Goal: Task Accomplishment & Management: Use online tool/utility

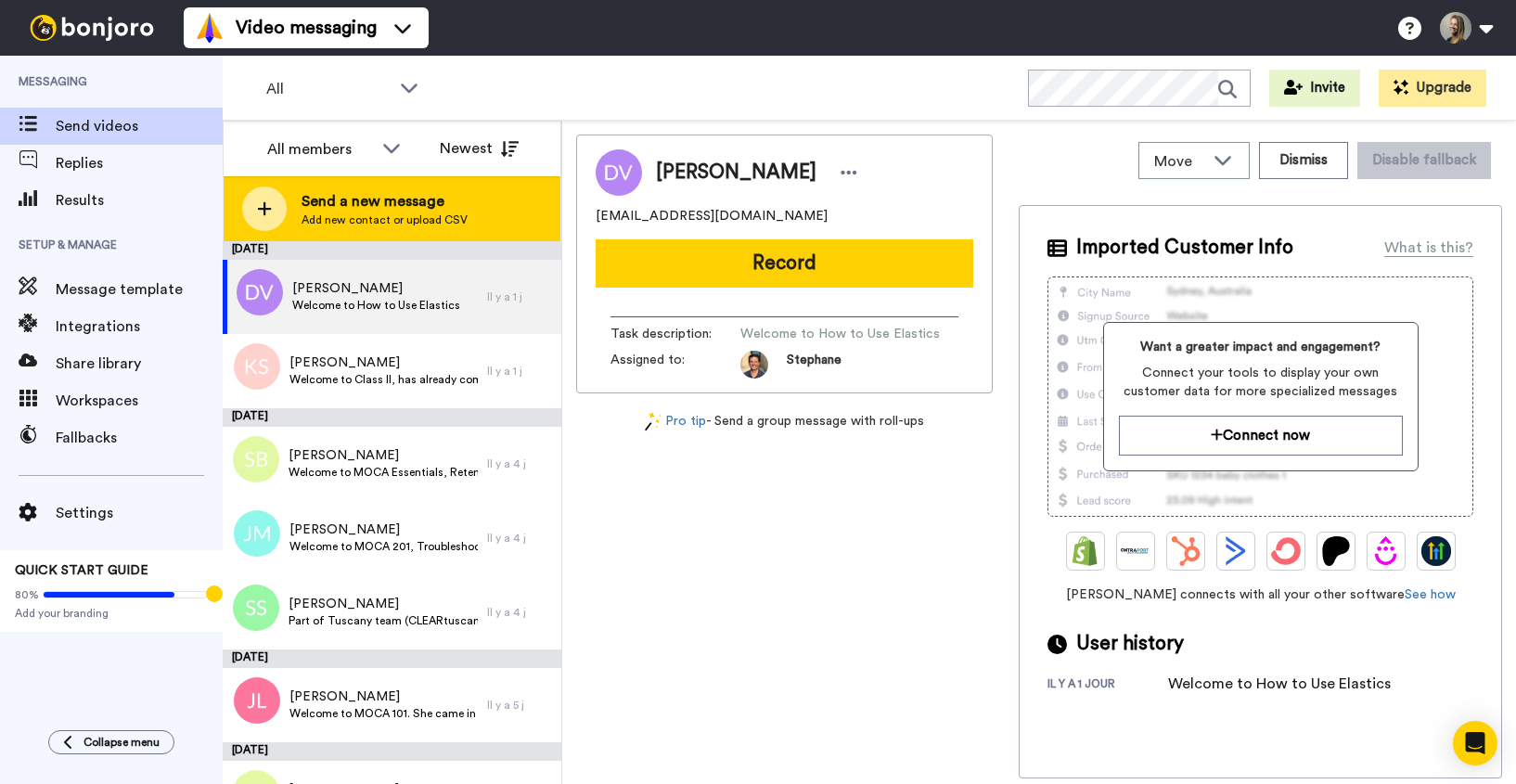
click at [372, 223] on span "Add new contact or upload CSV" at bounding box center [384, 219] width 166 height 15
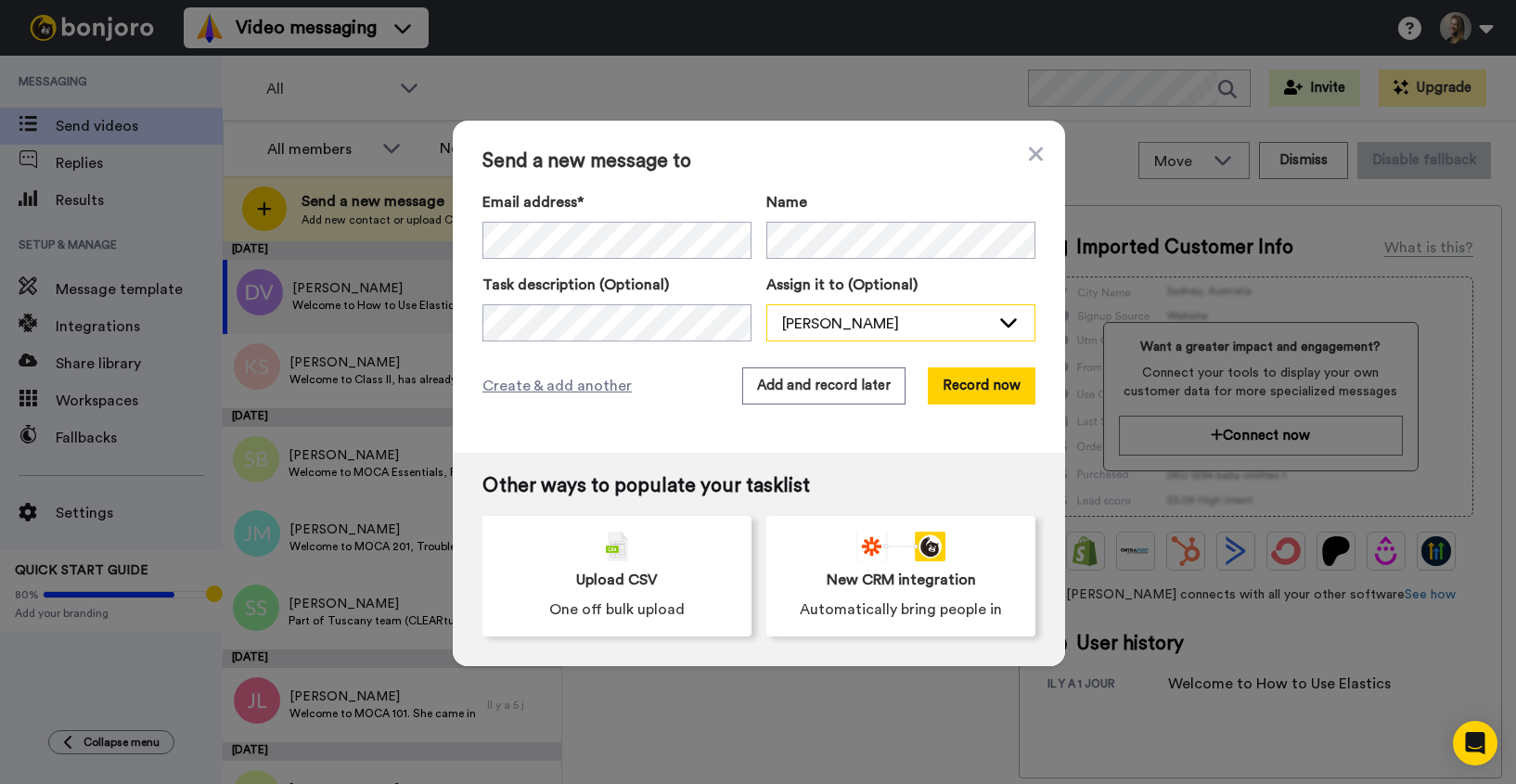
click at [839, 316] on div "[PERSON_NAME]" at bounding box center [886, 324] width 208 height 22
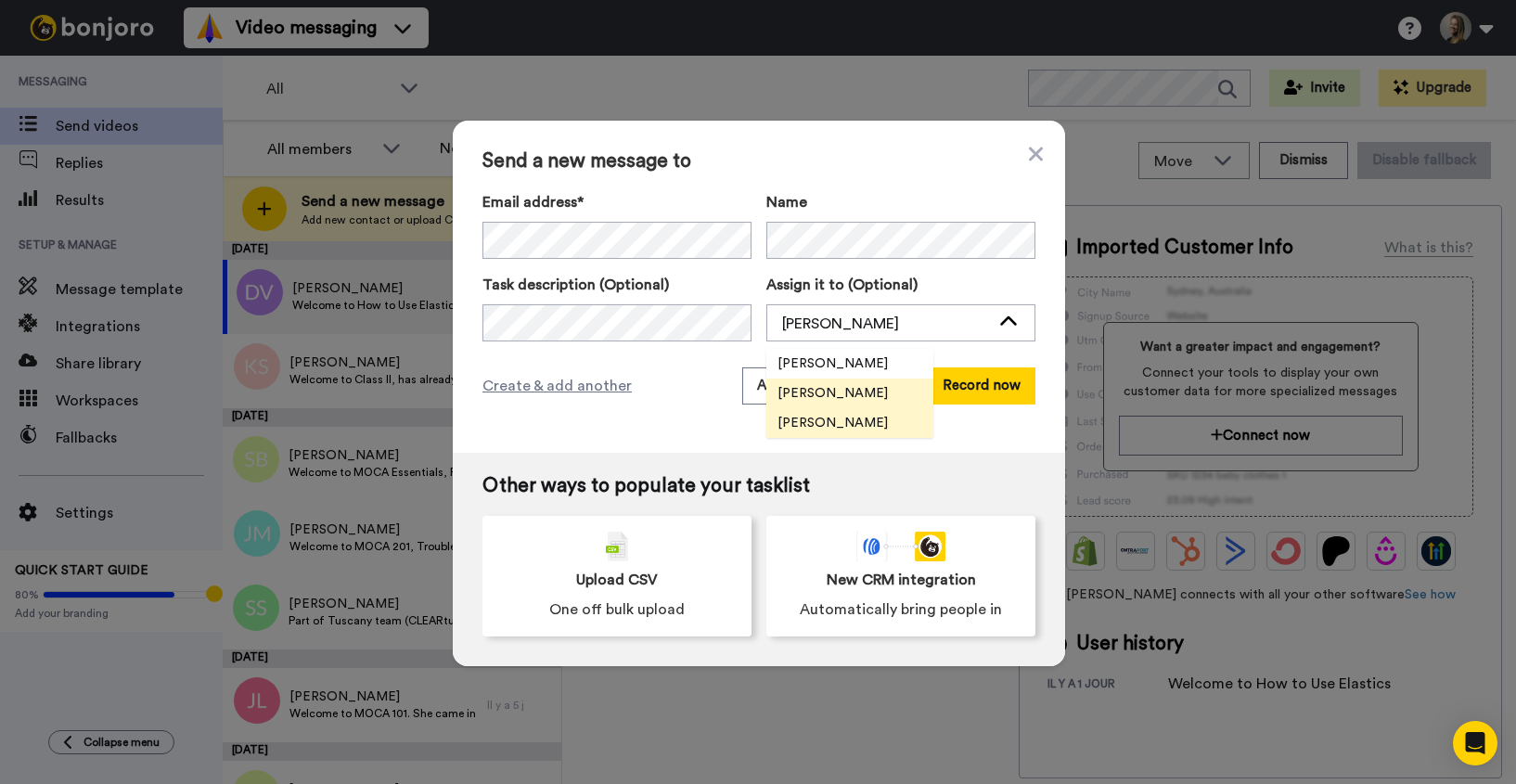
click at [836, 429] on span "[PERSON_NAME]" at bounding box center [832, 423] width 133 height 19
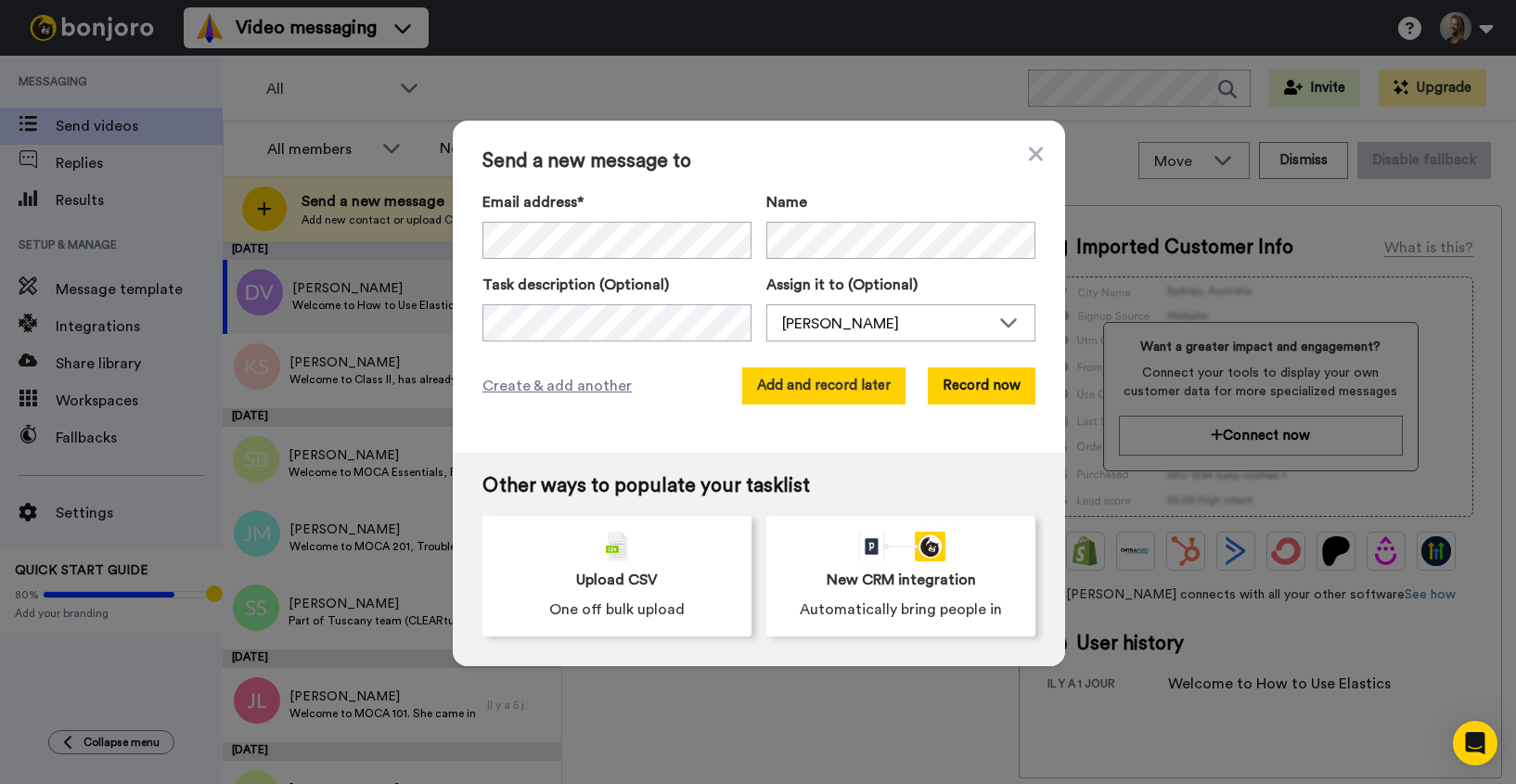
click at [822, 386] on button "Add and record later" at bounding box center [823, 385] width 163 height 37
